Goal: Find specific page/section: Find specific page/section

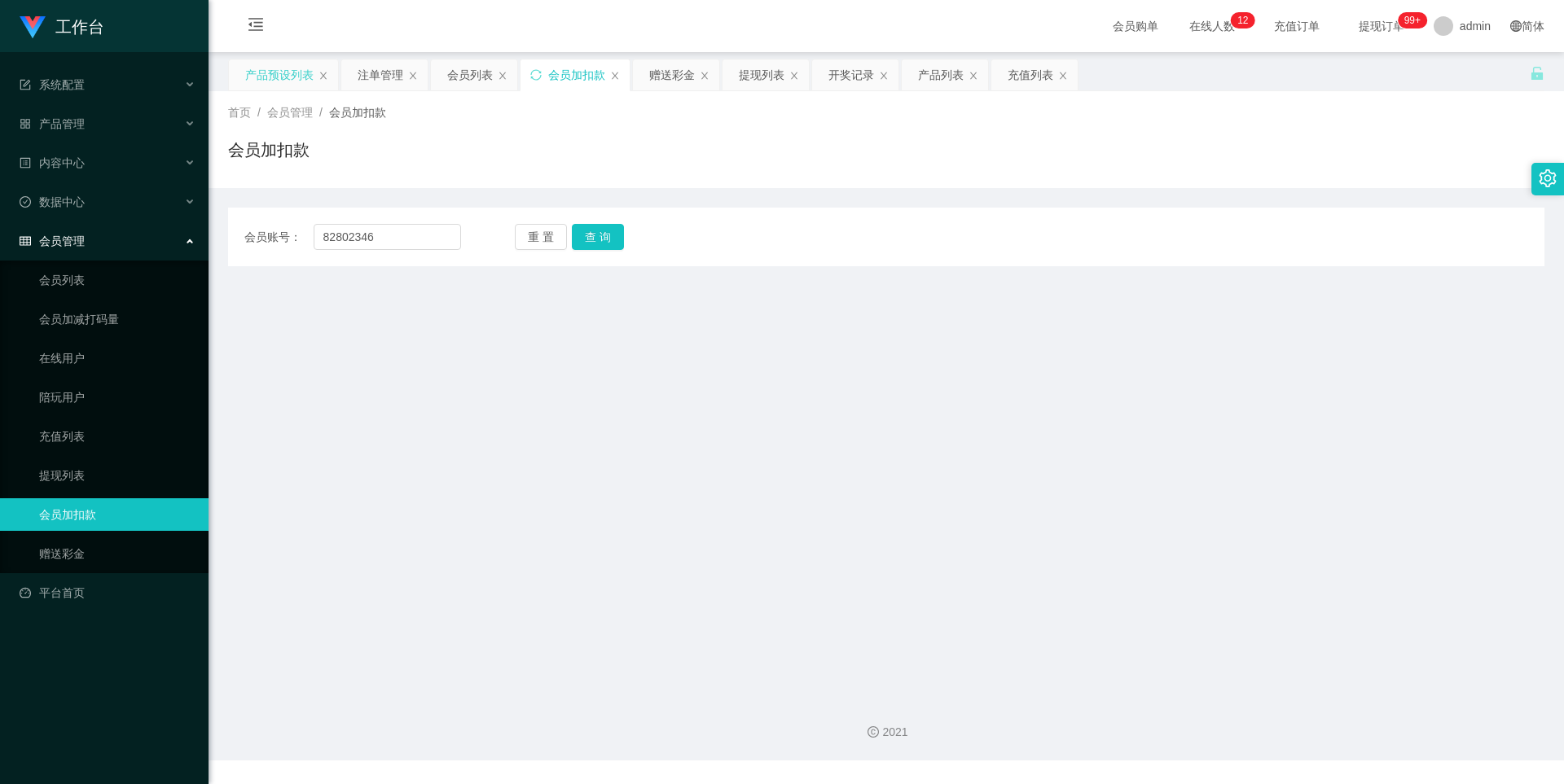
click at [286, 78] on div "产品预设列表" at bounding box center [279, 74] width 69 height 31
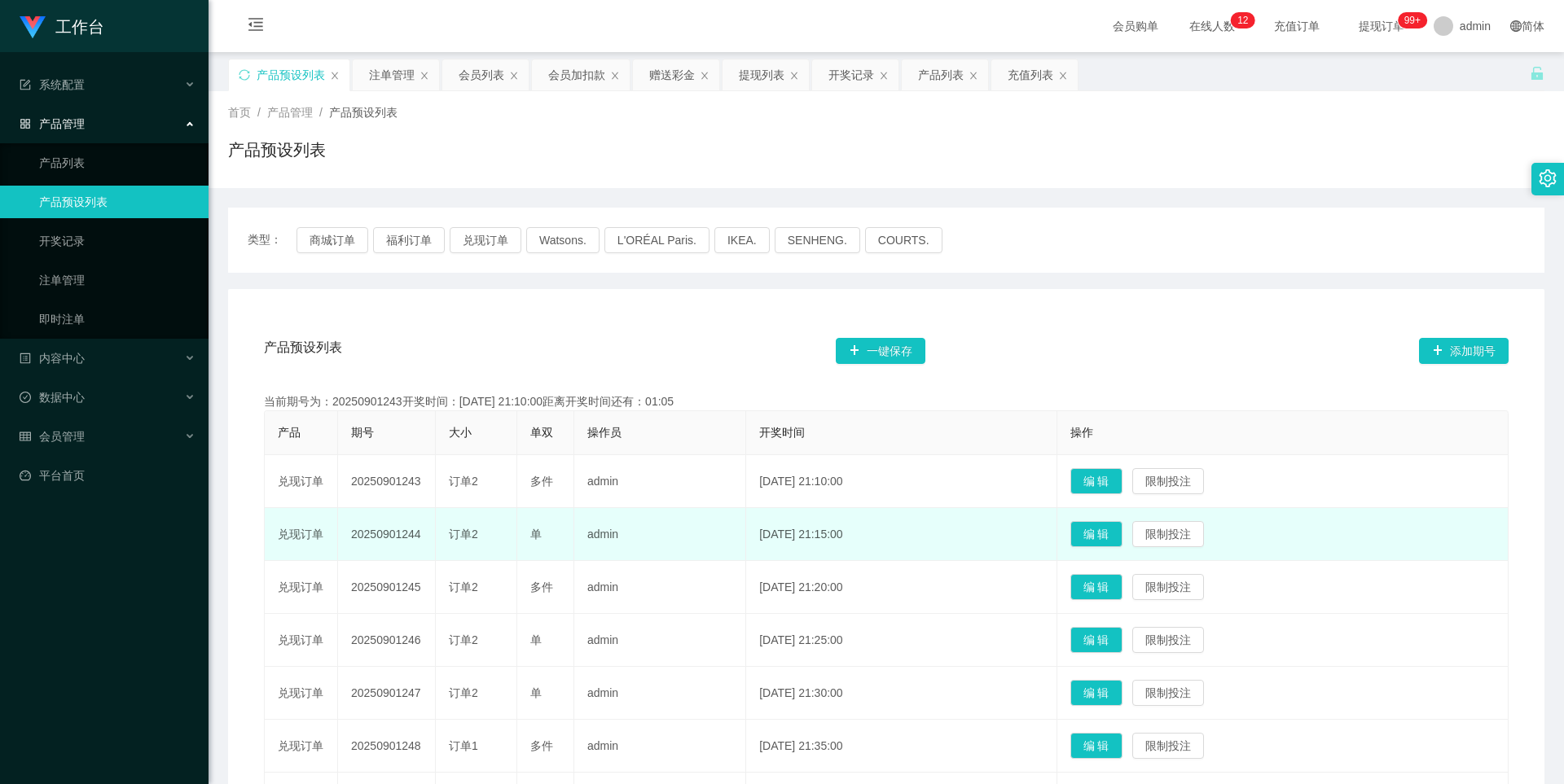
drag, startPoint x: 421, startPoint y: 540, endPoint x: 350, endPoint y: 536, distance: 71.1
click at [350, 536] on td "20250901244" at bounding box center [386, 534] width 97 height 53
copy td "20250901244"
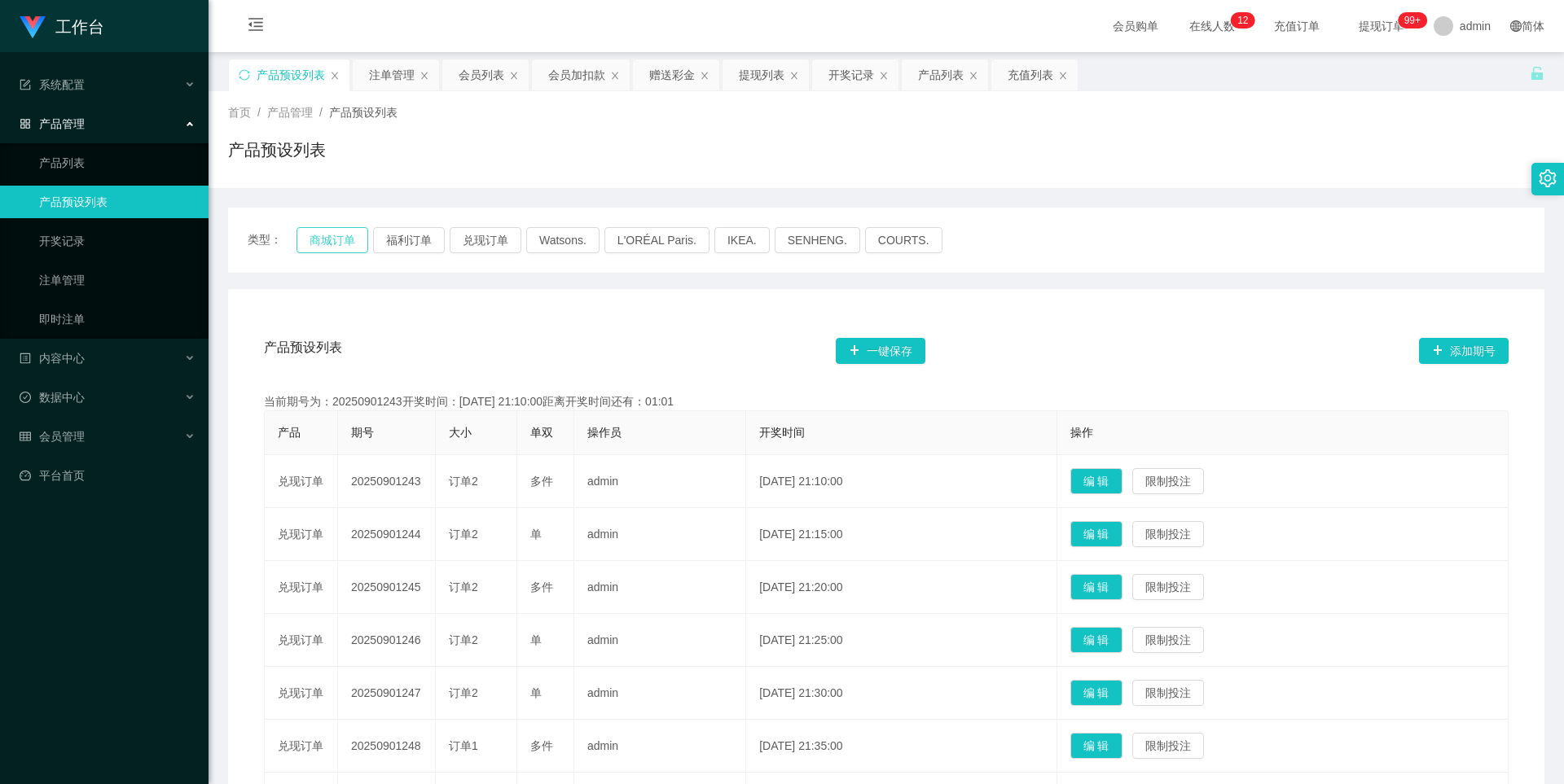
click at [325, 229] on button "商城订单" at bounding box center [331, 240] width 71 height 26
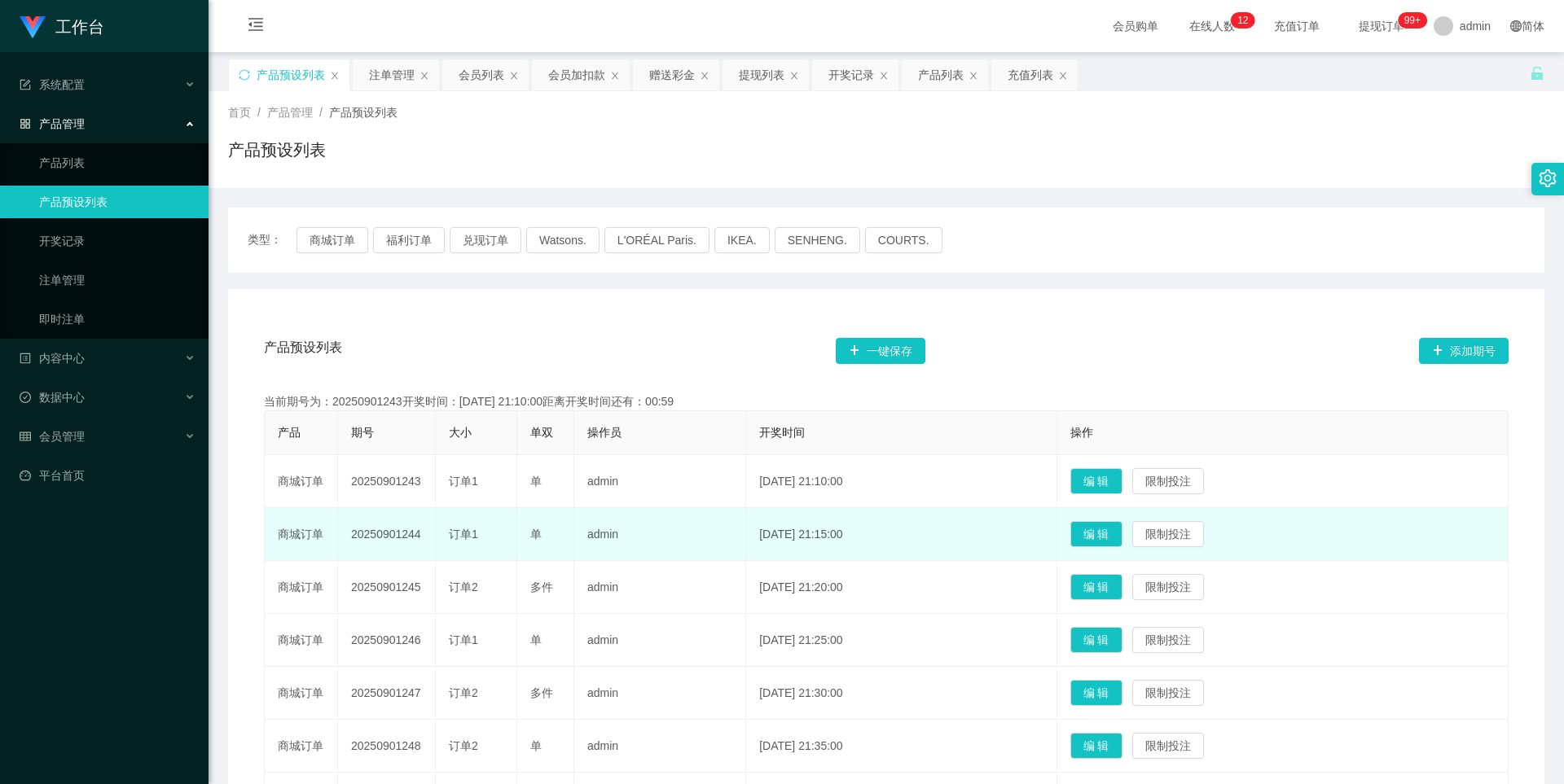
click at [404, 542] on td "20250901244" at bounding box center [386, 534] width 97 height 53
drag, startPoint x: 429, startPoint y: 538, endPoint x: 349, endPoint y: 535, distance: 80.1
click at [349, 535] on td "20250901244" at bounding box center [386, 534] width 97 height 53
copy td "20250901244"
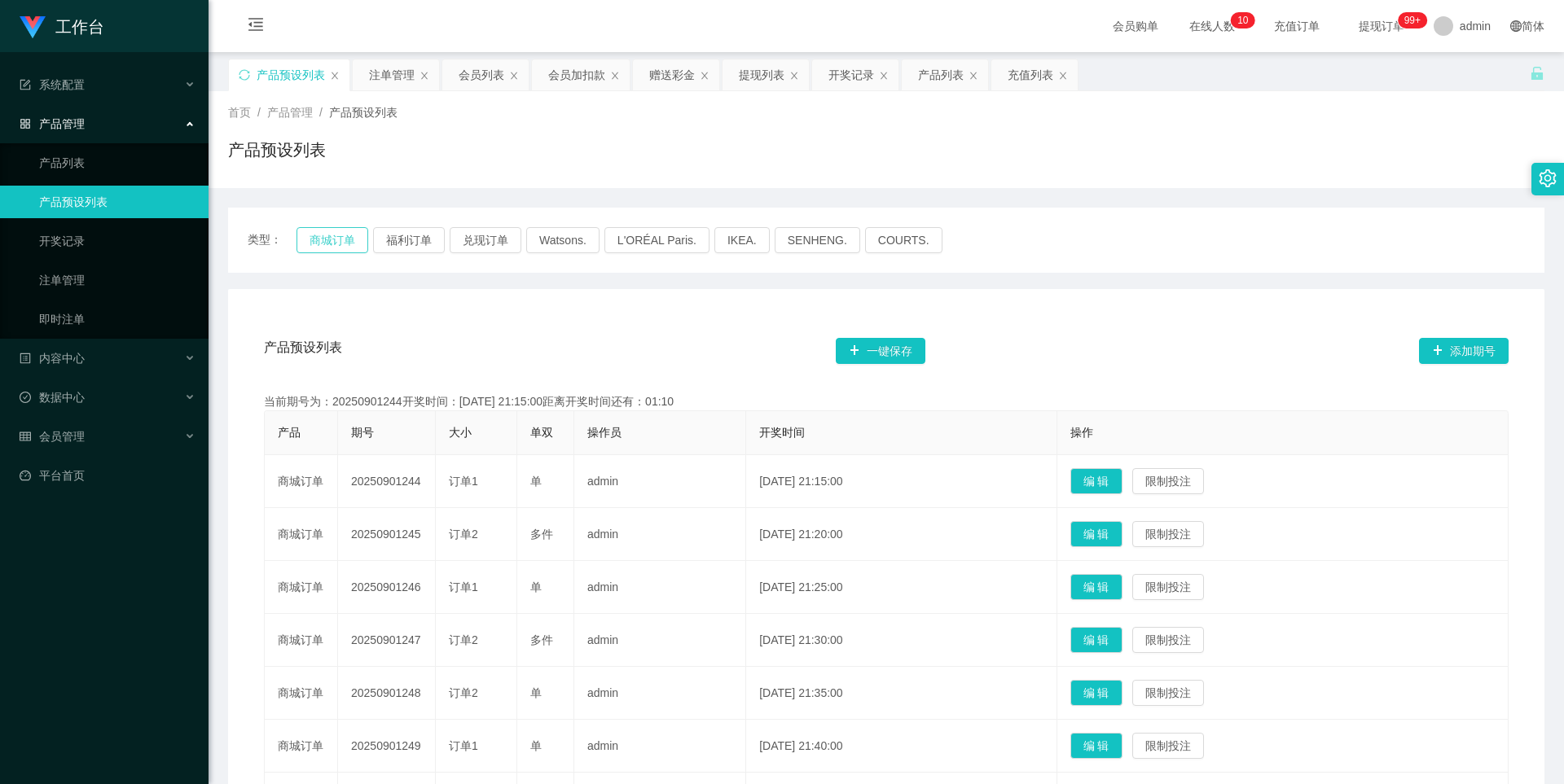
click at [323, 239] on button "商城订单" at bounding box center [331, 240] width 71 height 26
click at [301, 80] on div "产品预设列表" at bounding box center [291, 74] width 69 height 31
click at [340, 236] on button "商城订单" at bounding box center [331, 240] width 71 height 26
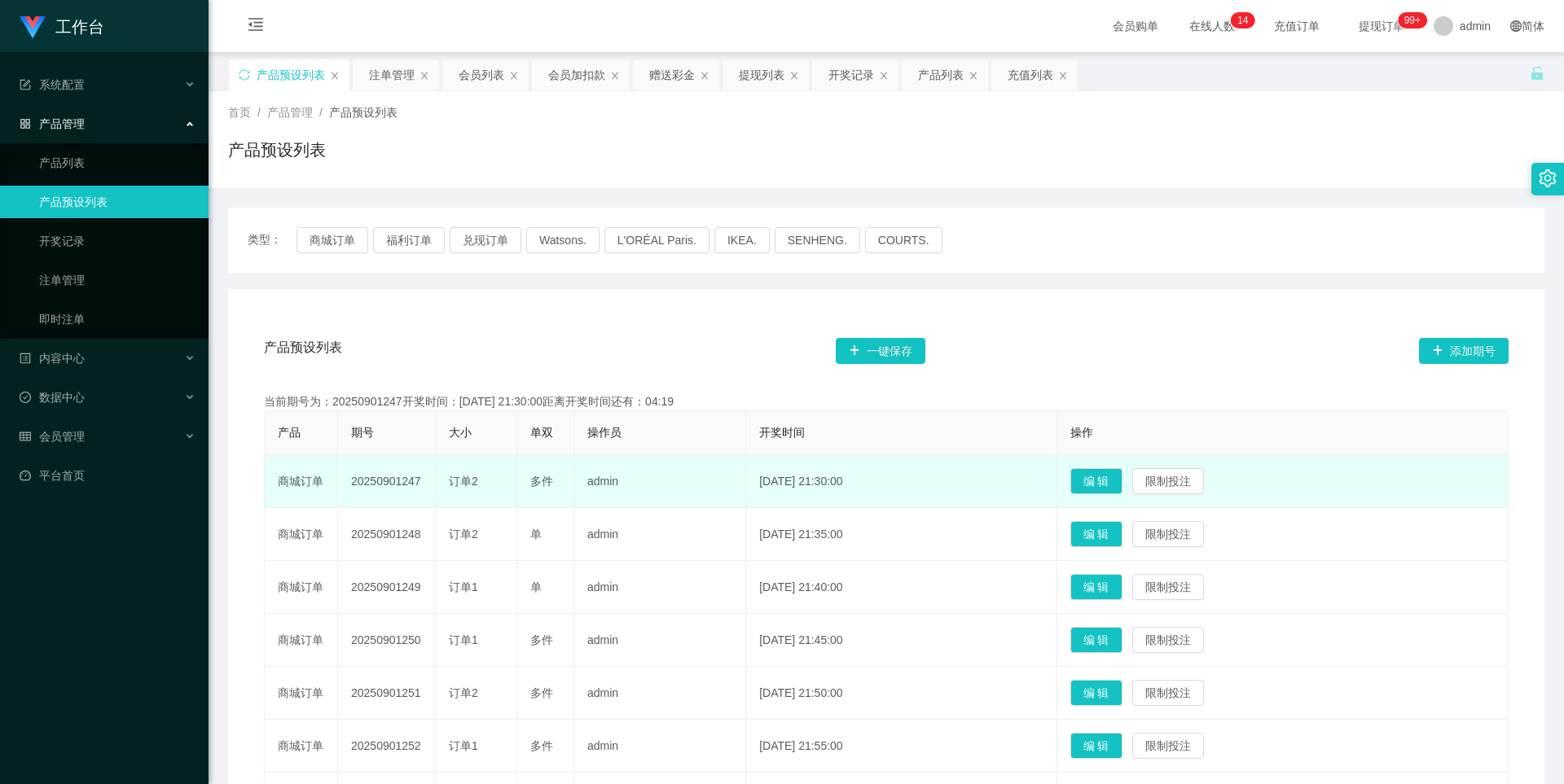
drag, startPoint x: 426, startPoint y: 479, endPoint x: 342, endPoint y: 479, distance: 84.0
click at [342, 479] on td "20250901247" at bounding box center [386, 482] width 97 height 53
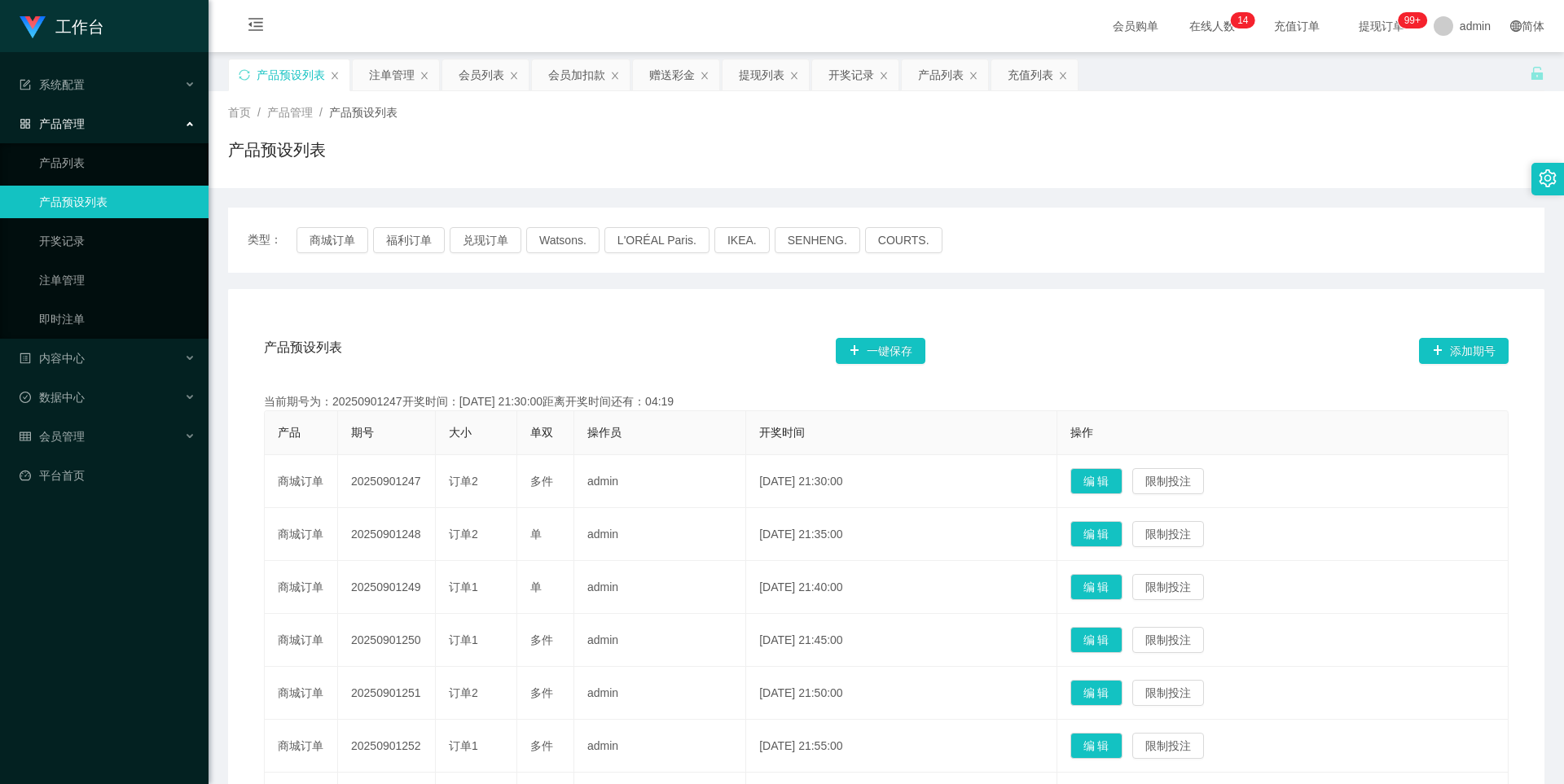
copy td "20250901247"
